Goal: Obtain resource: Download file/media

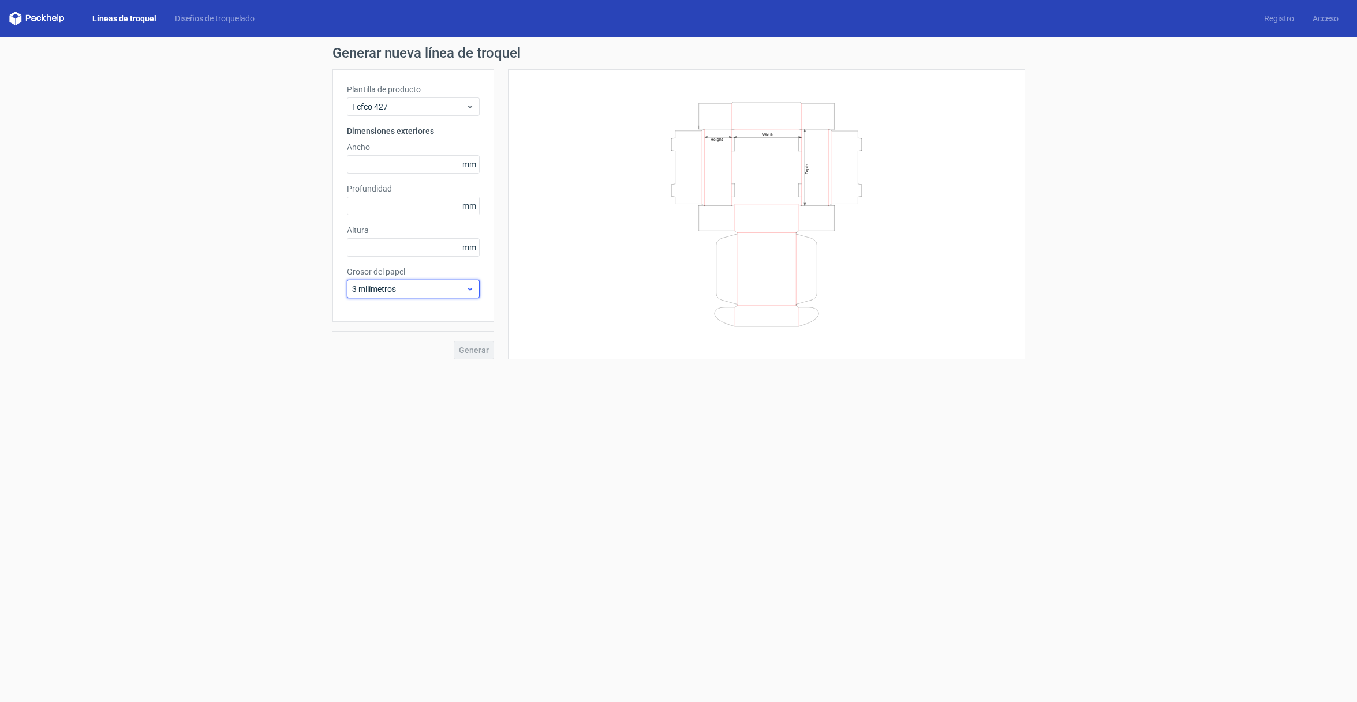
click at [466, 288] on icon at bounding box center [470, 289] width 9 height 9
click at [416, 367] on div "1,5 milímetros" at bounding box center [414, 370] width 124 height 18
click at [420, 168] on input "text" at bounding box center [413, 164] width 133 height 18
type input "379"
click at [375, 211] on input "text" at bounding box center [413, 206] width 133 height 18
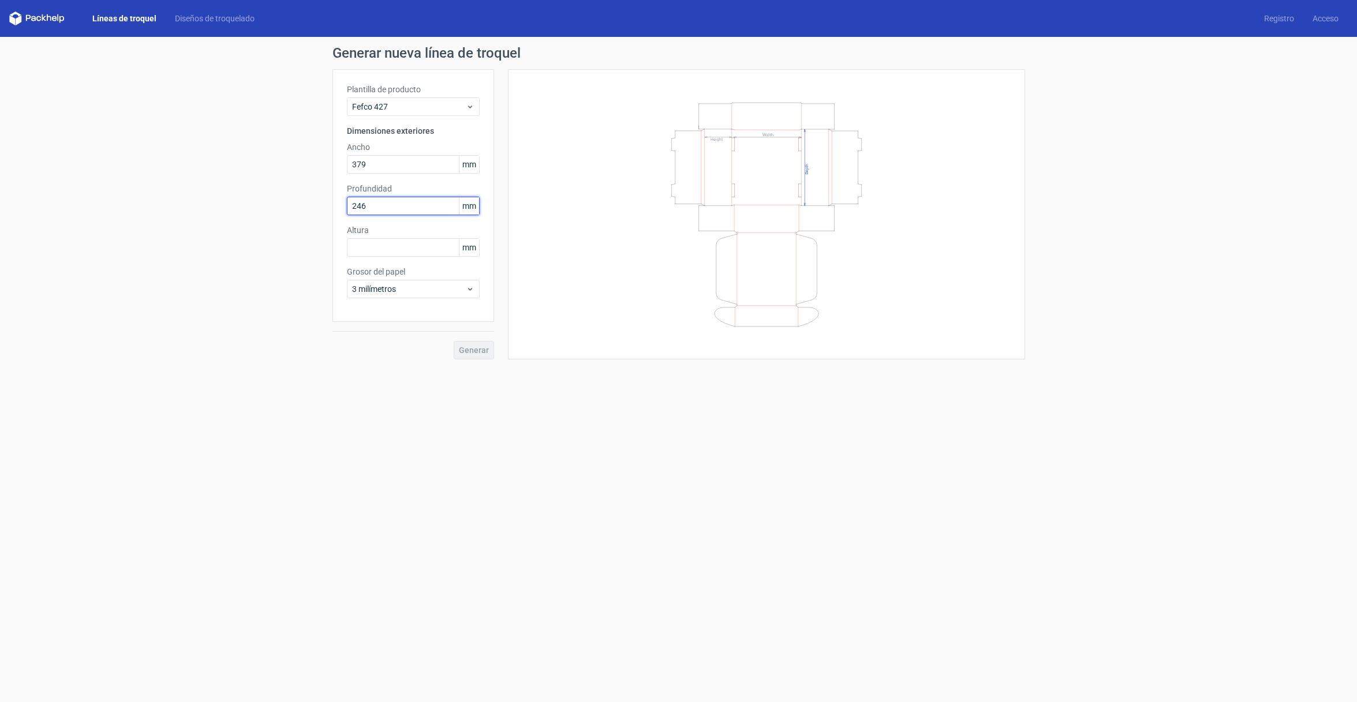
type input "246"
type input "80"
click at [481, 352] on font "Generar" at bounding box center [474, 350] width 30 height 9
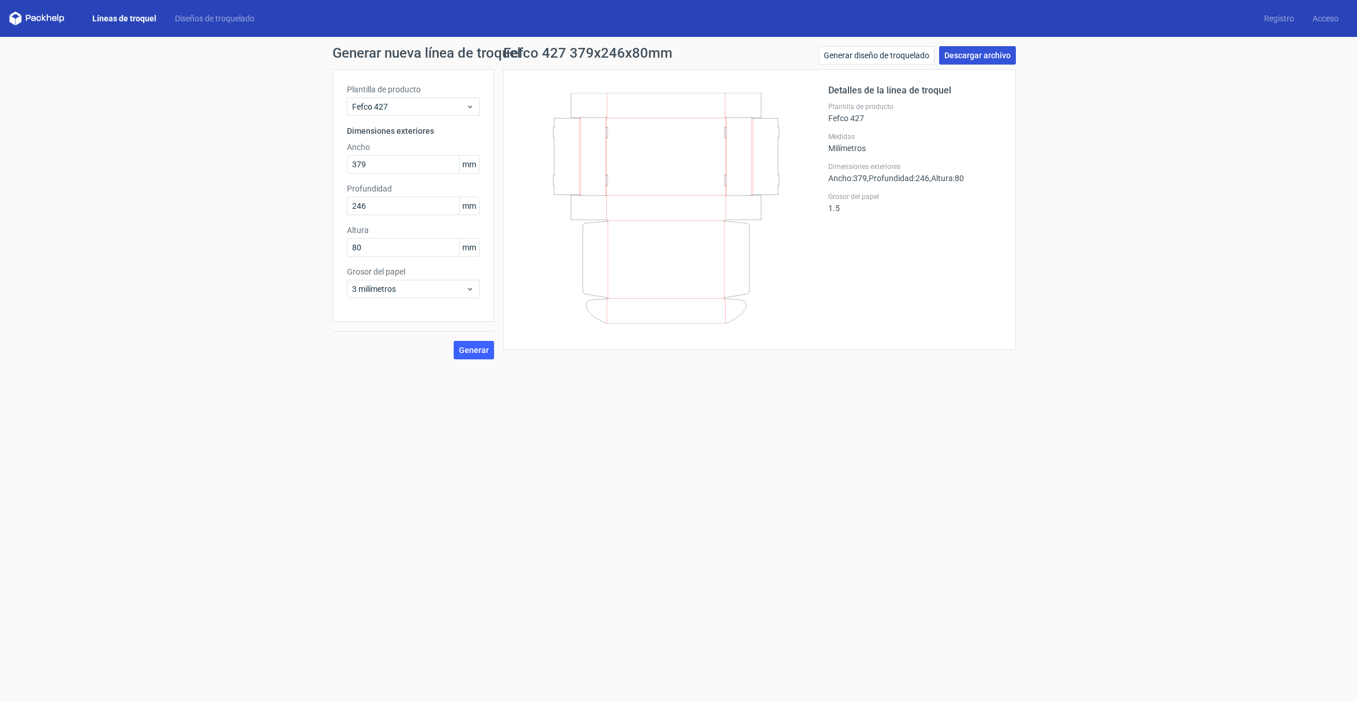
click at [983, 56] on font "Descargar archivo" at bounding box center [977, 55] width 66 height 9
